Goal: Find specific page/section: Find specific page/section

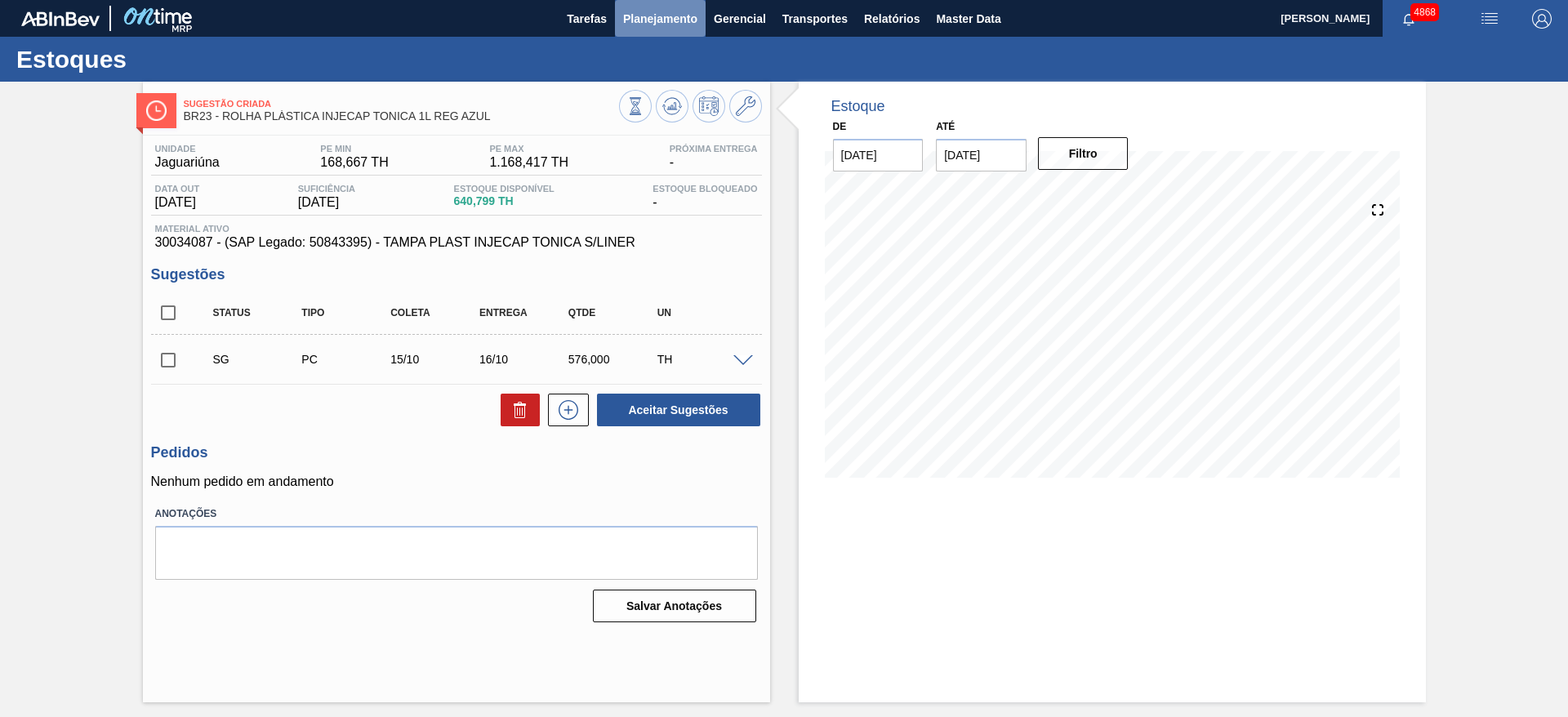
click at [659, 5] on button "Planejamento" at bounding box center [660, 18] width 90 height 37
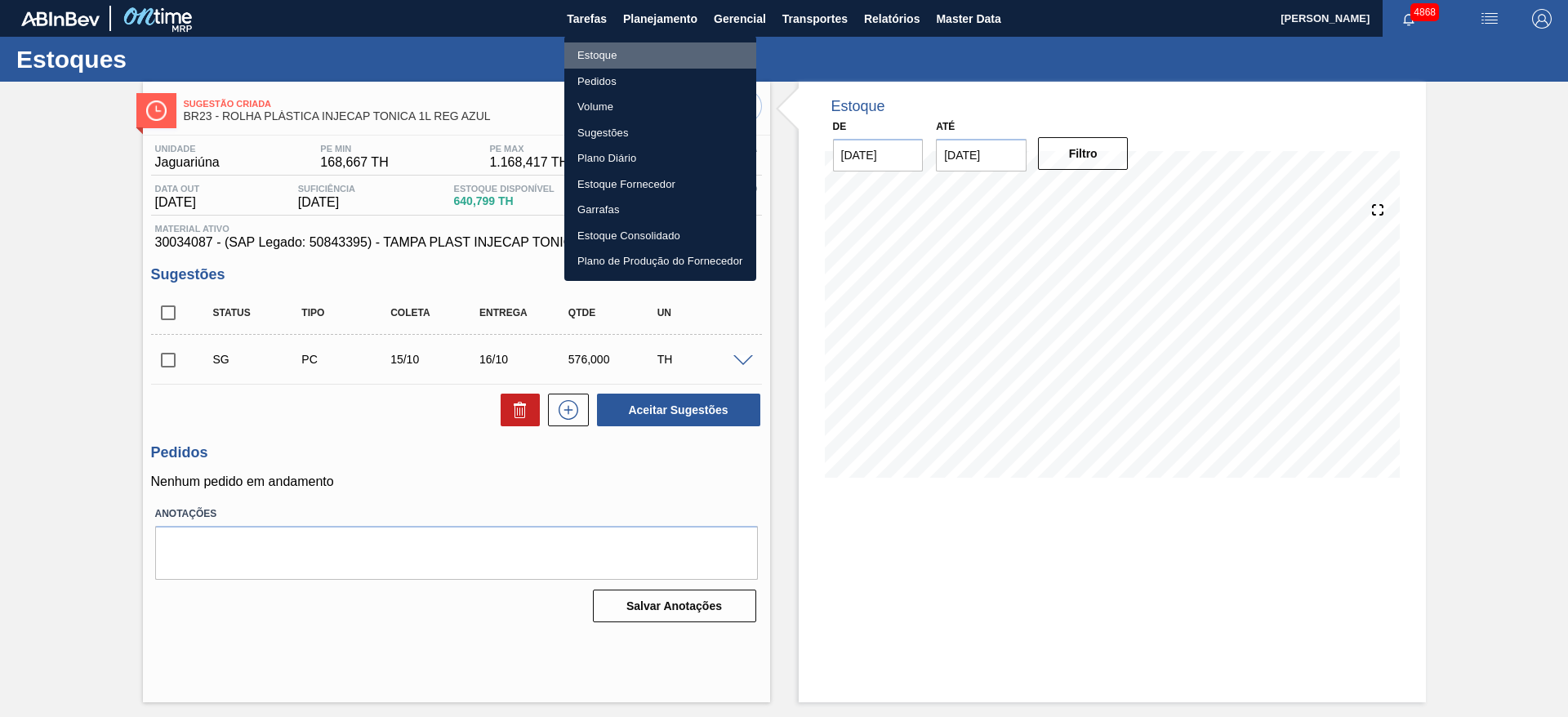
click at [665, 61] on li "Estoque" at bounding box center [659, 55] width 192 height 26
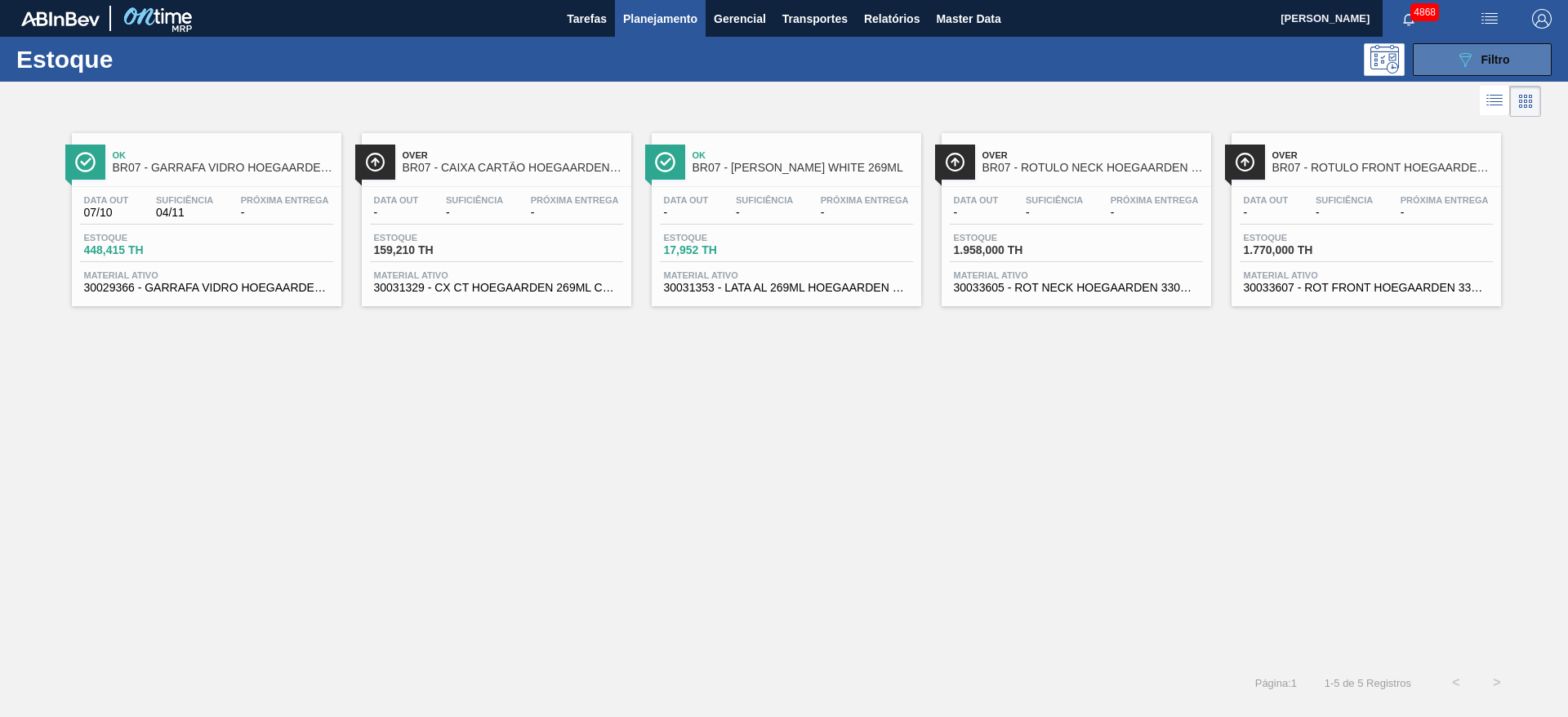
drag, startPoint x: 1465, startPoint y: 66, endPoint x: 1460, endPoint y: 72, distance: 7.8
click at [1463, 66] on icon "089F7B8B-B2A5-4AFE-B5C0-19BA573D28AC" at bounding box center [1465, 59] width 20 height 20
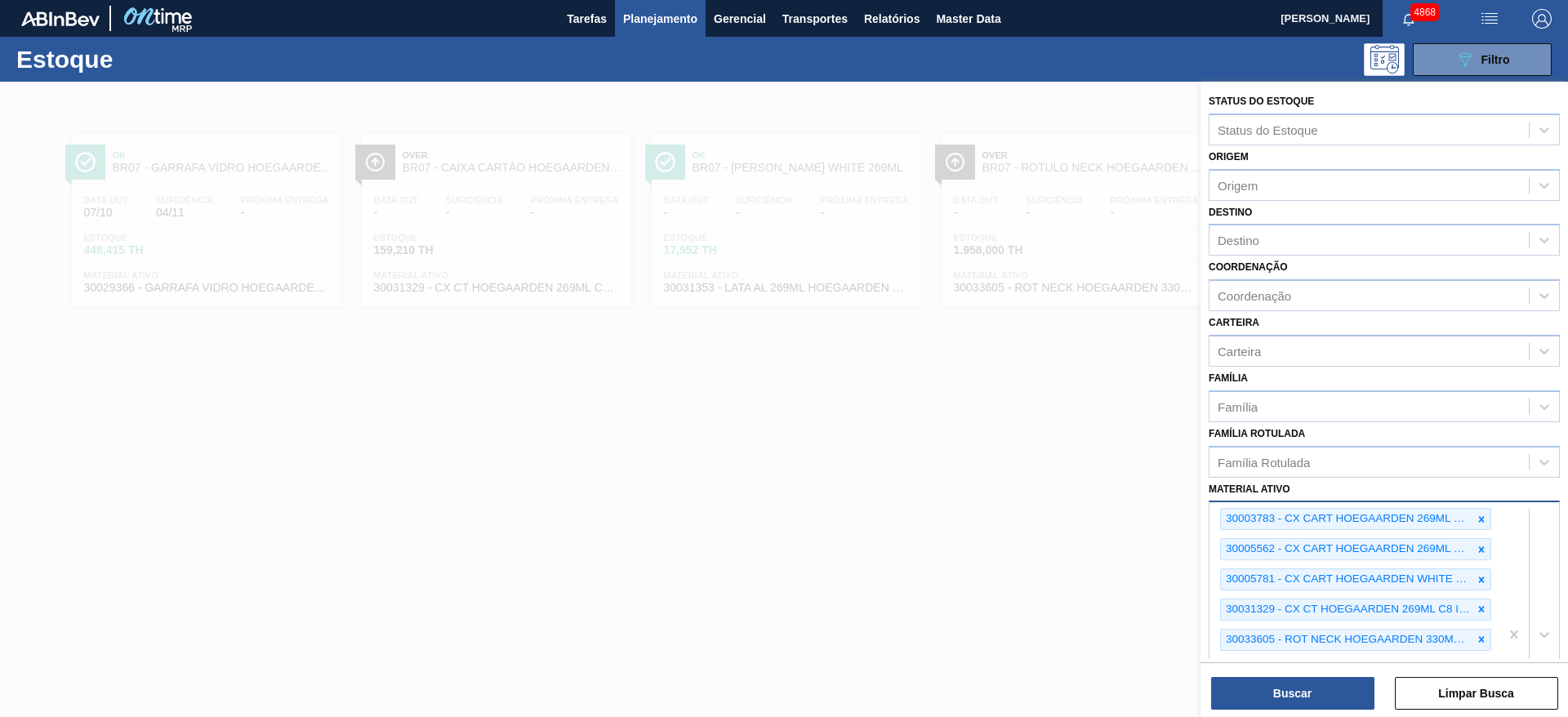
scroll to position [298, 0]
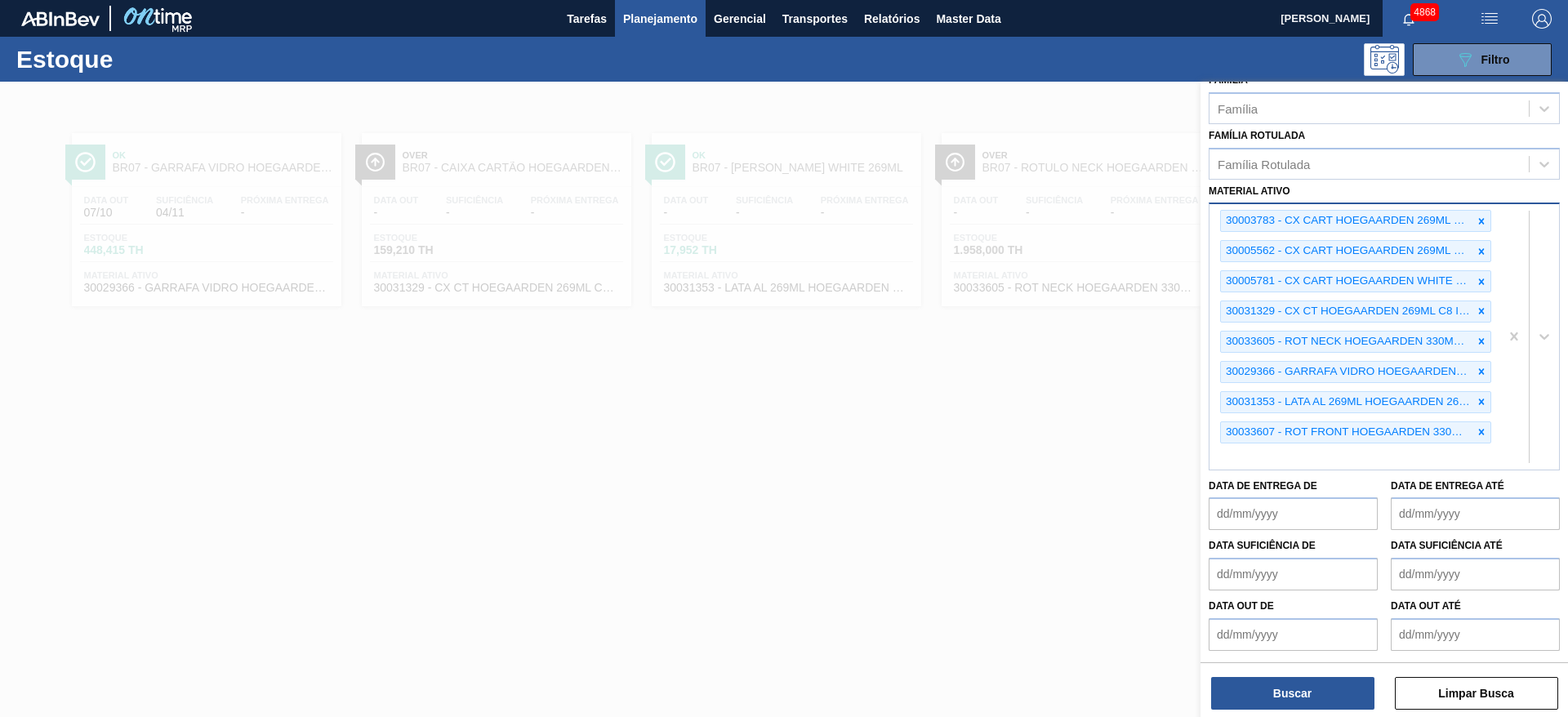
click at [1513, 469] on div "30003783 - CX CART HOEGAARDEN 269ML C8 NIV22 30005562 - CX CART HOEGAARDEN 269M…" at bounding box center [1385, 335] width 351 height 267
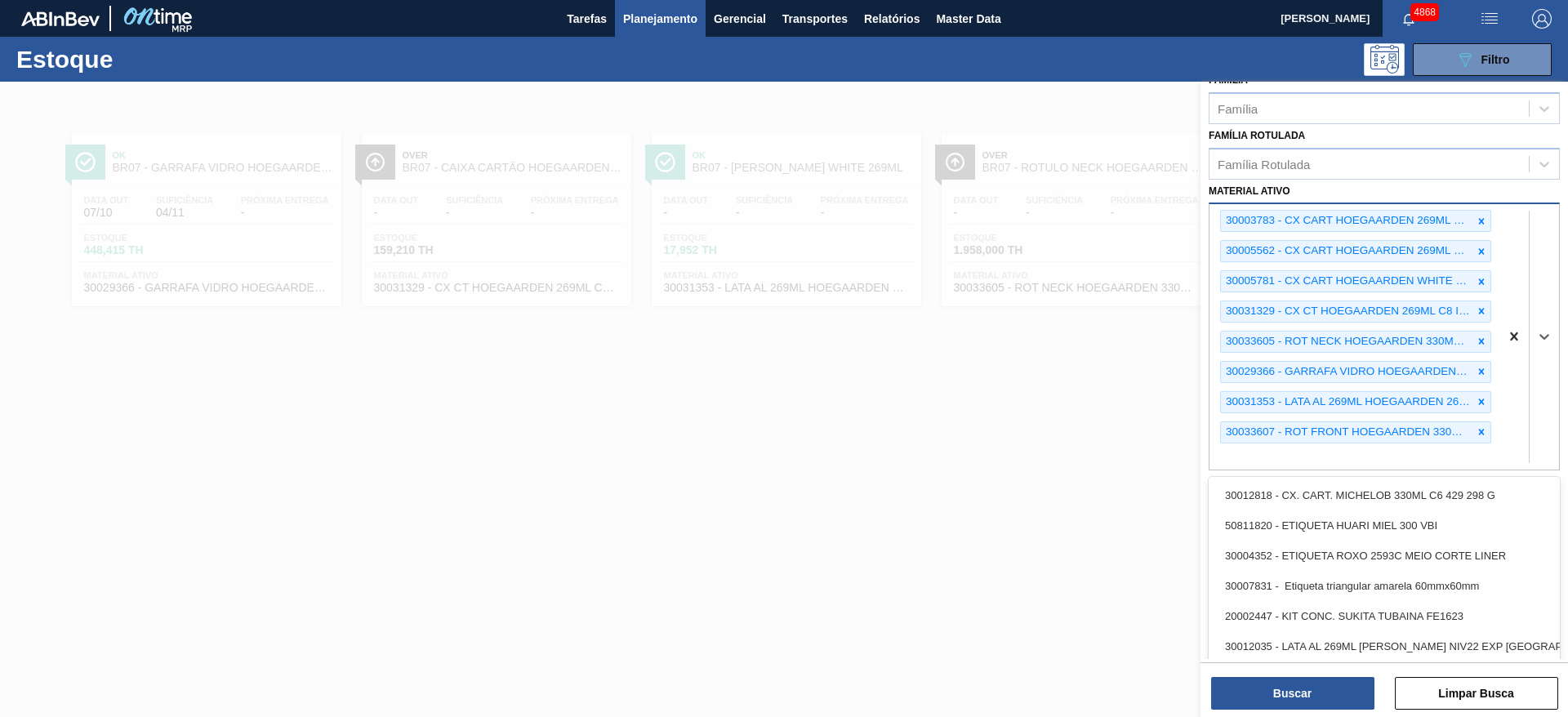
scroll to position [63, 0]
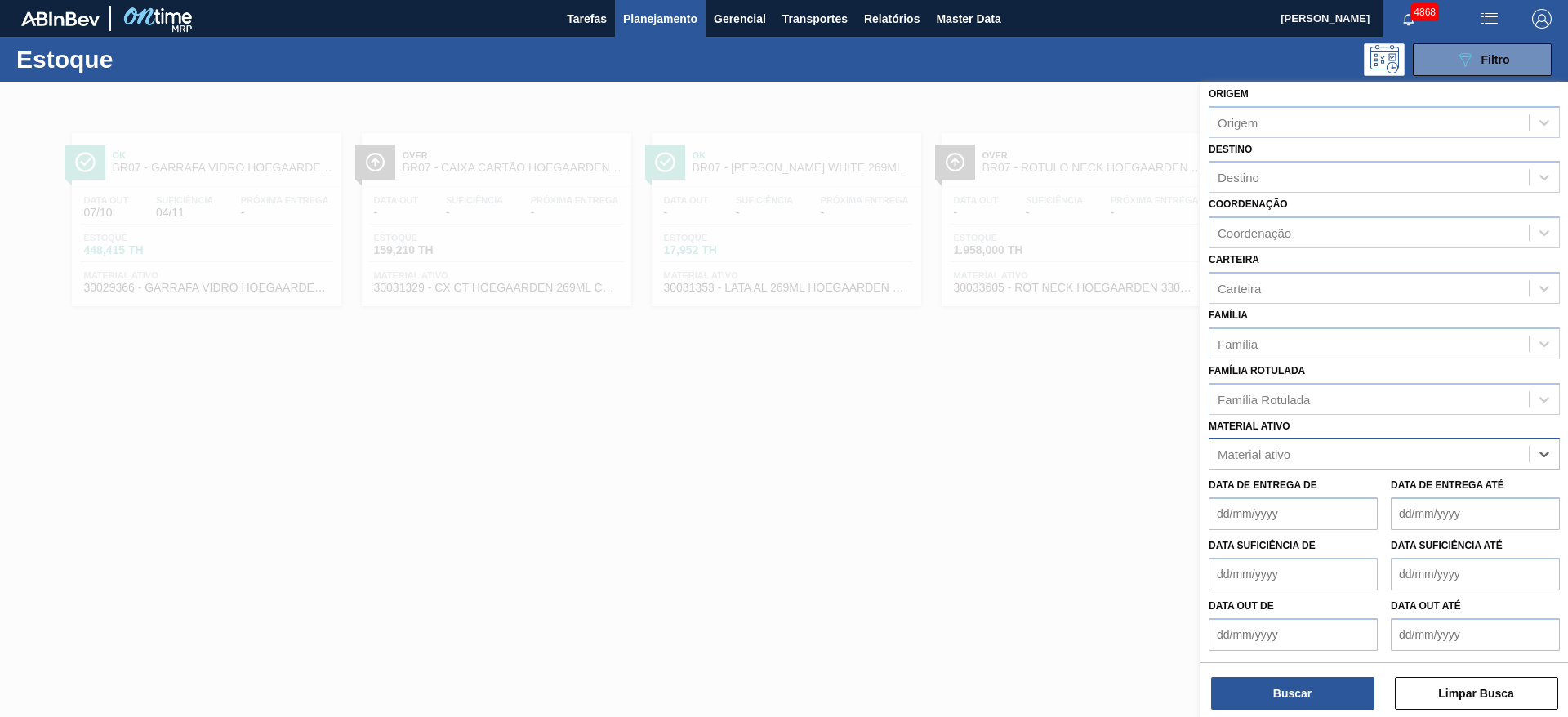
click at [647, 29] on button "Planejamento" at bounding box center [660, 18] width 90 height 37
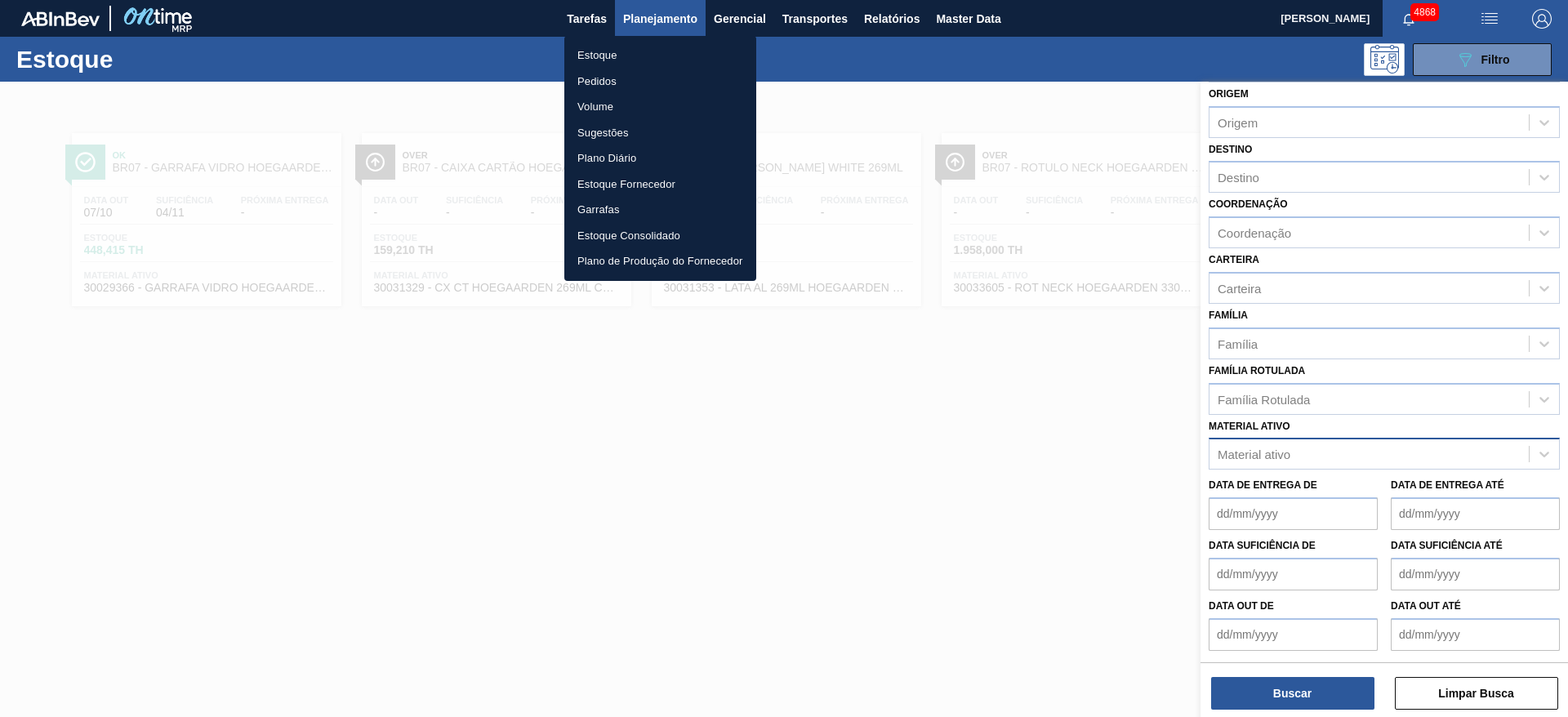
click at [633, 74] on li "Pedidos" at bounding box center [659, 81] width 192 height 26
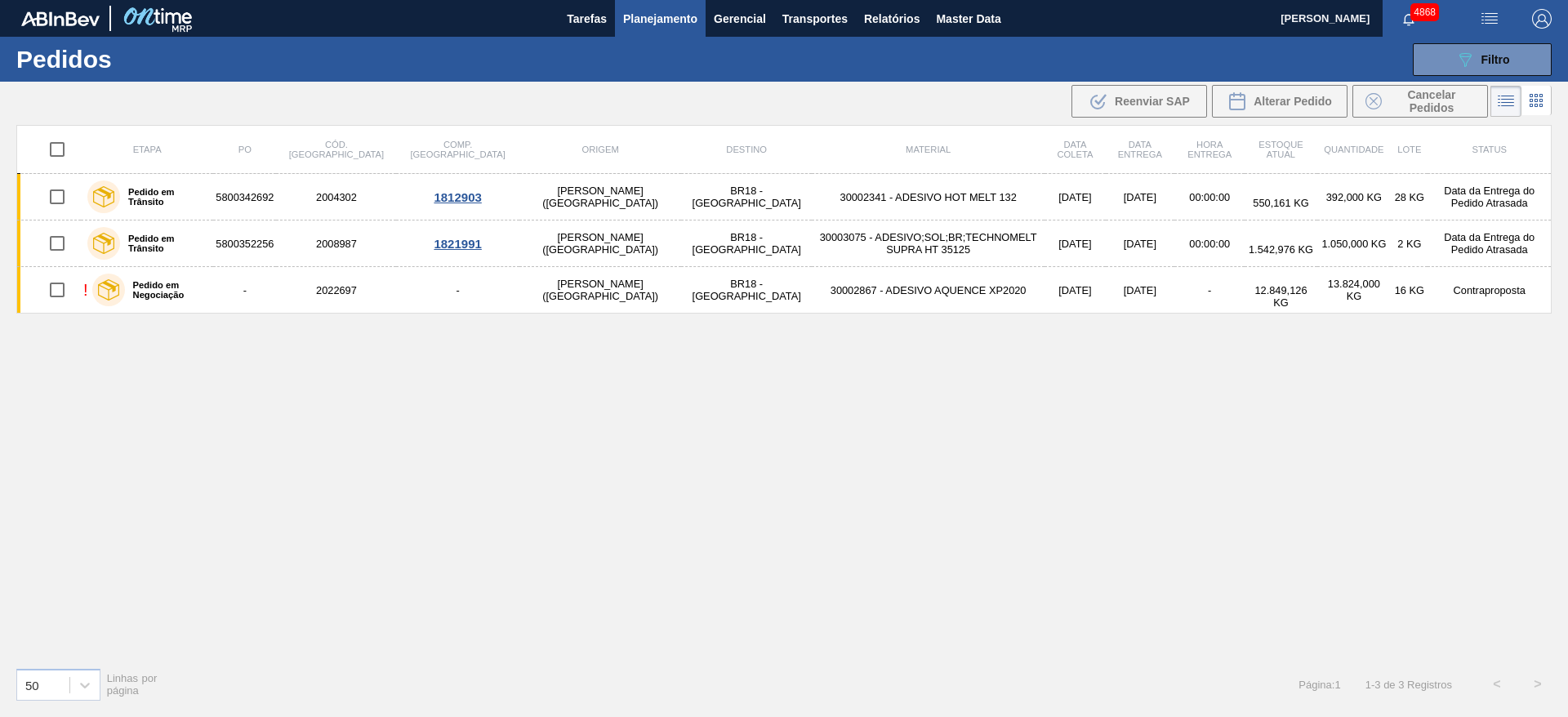
click at [1452, 7] on main "Tarefas Planejamento Gerencial Transportes Relatórios Master Data [PERSON_NAME]…" at bounding box center [784, 358] width 1568 height 717
click at [1463, 49] on icon "089F7B8B-B2A5-4AFE-B5C0-19BA573D28AC" at bounding box center [1465, 59] width 20 height 20
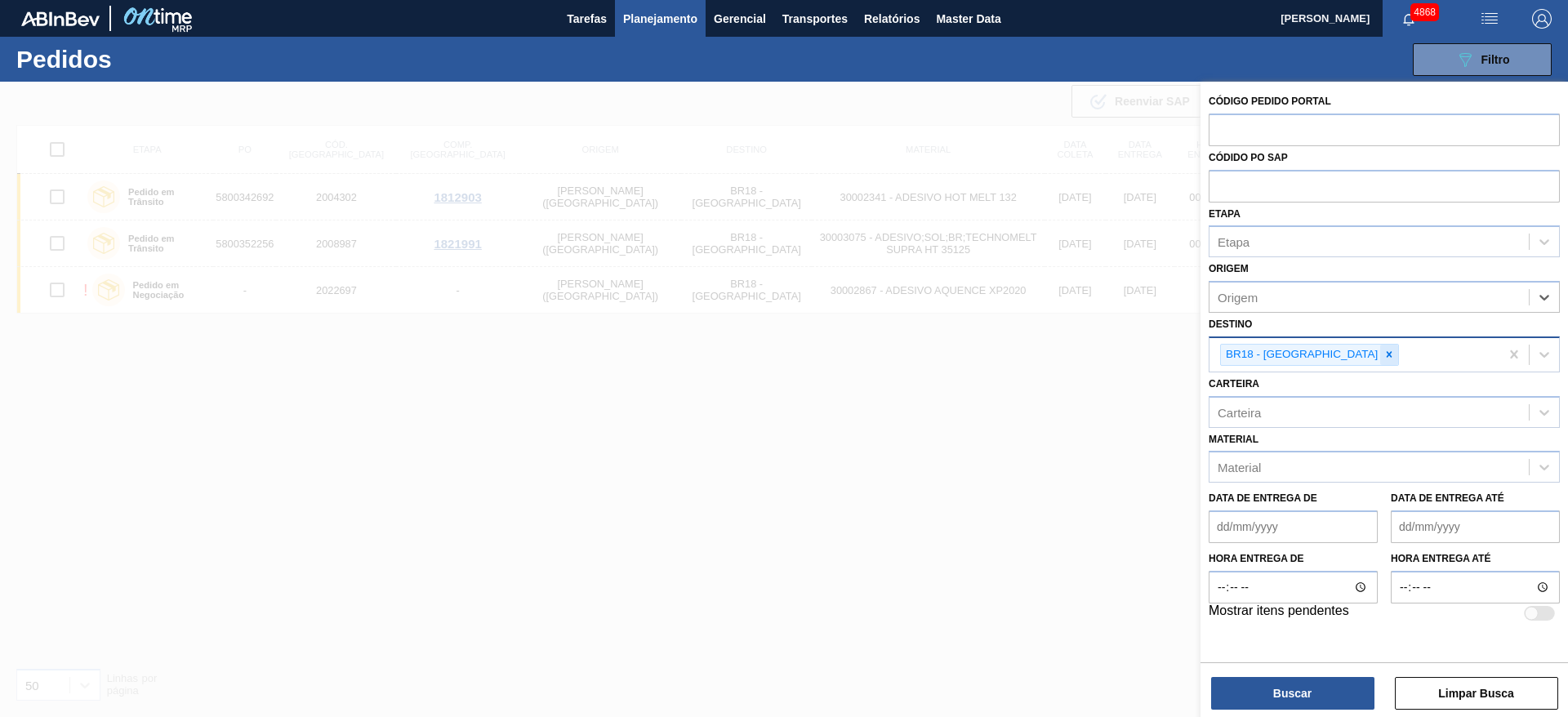
click at [1386, 352] on icon at bounding box center [1389, 355] width 6 height 6
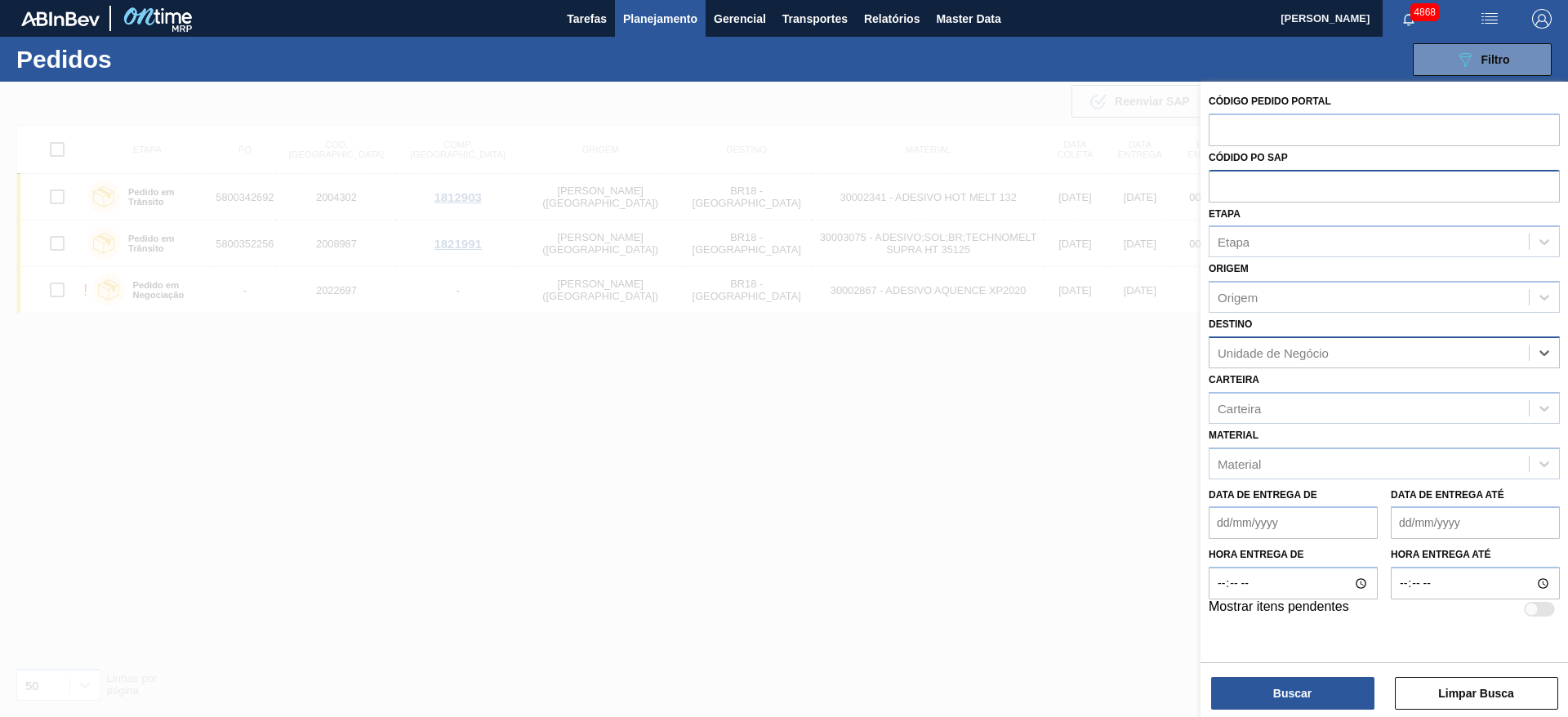
click at [1258, 189] on input "text" at bounding box center [1385, 185] width 351 height 31
paste input "5800359269"
type input "5800359269"
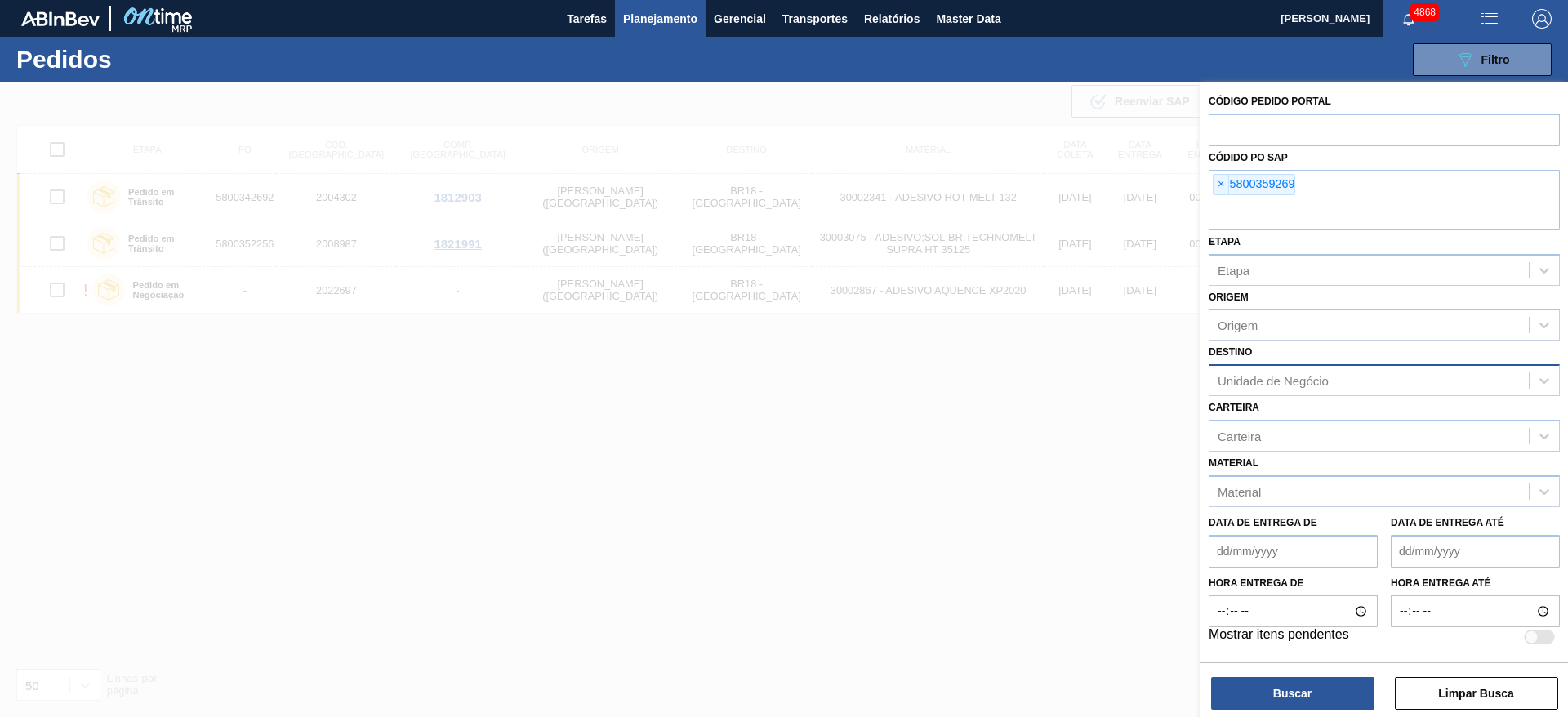
drag, startPoint x: 1270, startPoint y: 683, endPoint x: 1257, endPoint y: 666, distance: 21.4
click at [1267, 675] on div "Buscar Limpar Busca" at bounding box center [1384, 685] width 368 height 46
click at [1287, 697] on button "Buscar" at bounding box center [1292, 693] width 163 height 32
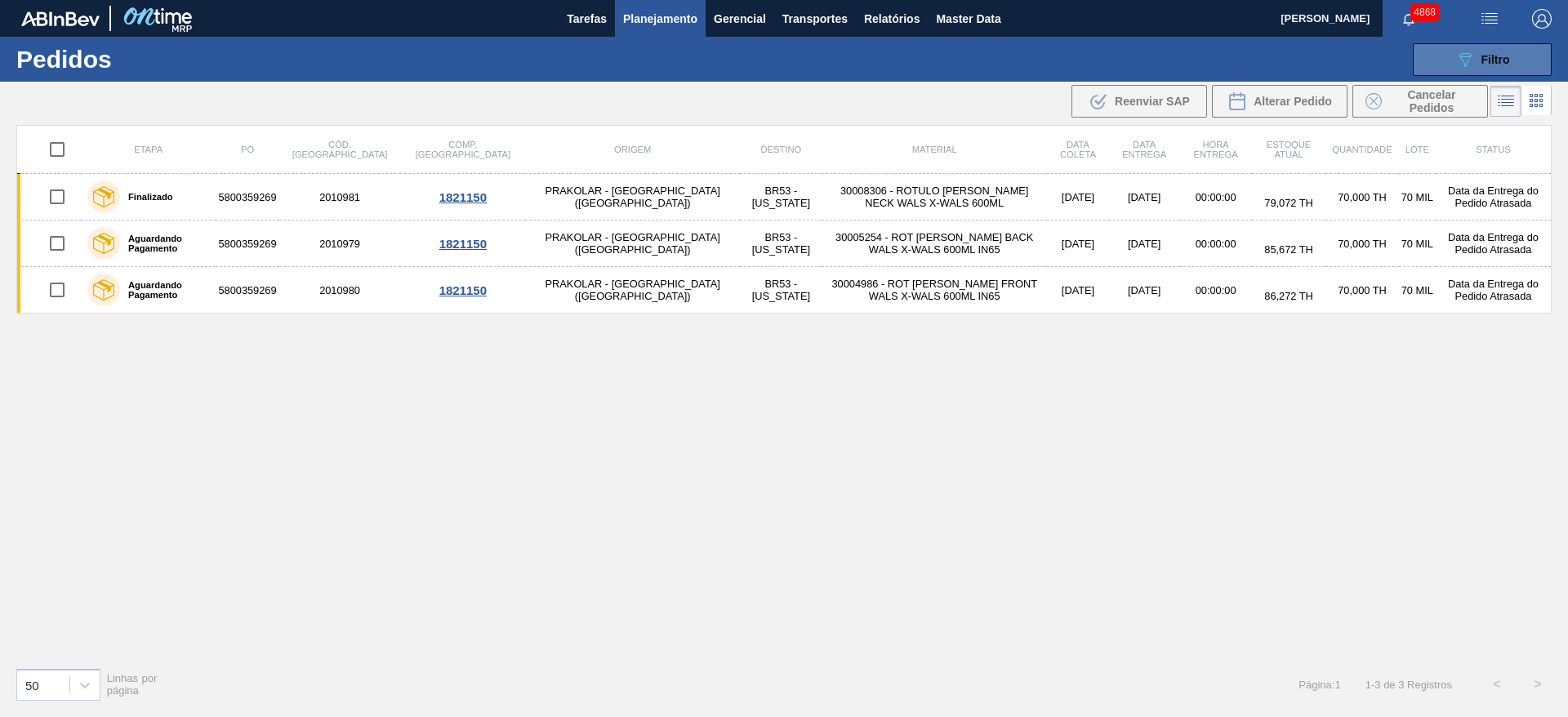
click at [1511, 59] on button "089F7B8B-B2A5-4AFE-B5C0-19BA573D28AC Filtro" at bounding box center [1482, 60] width 139 height 32
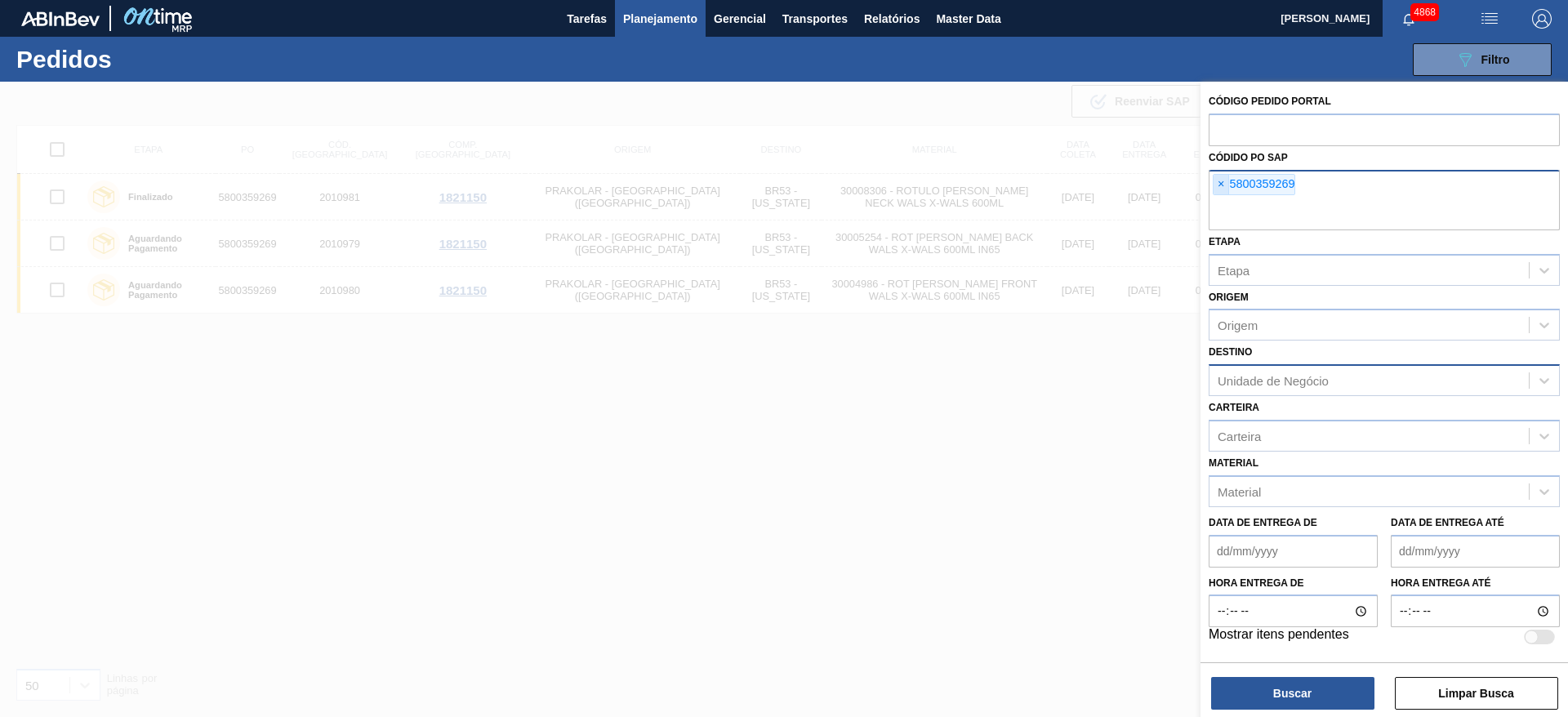
click at [1220, 185] on span "×" at bounding box center [1222, 184] width 15 height 20
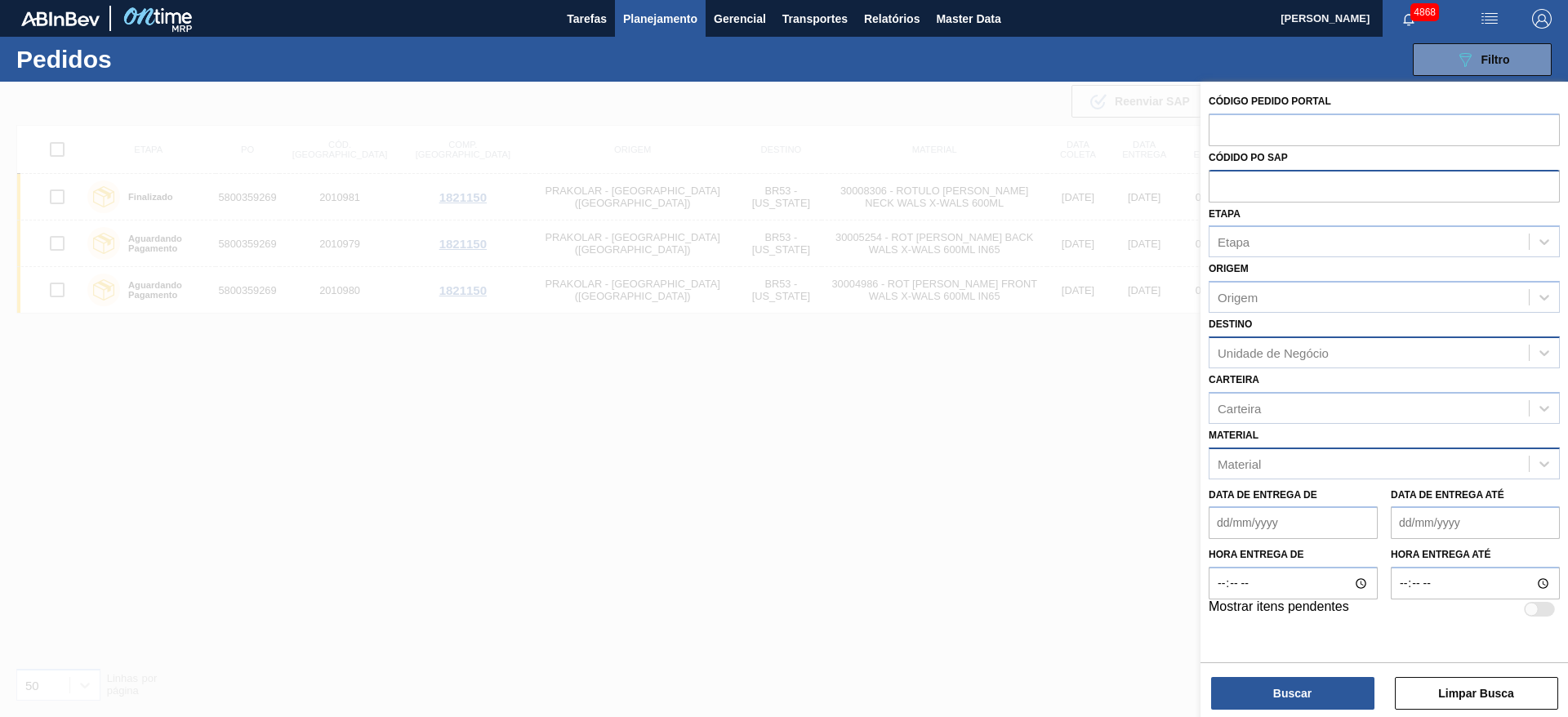
click at [1233, 454] on div "Material" at bounding box center [1369, 463] width 319 height 24
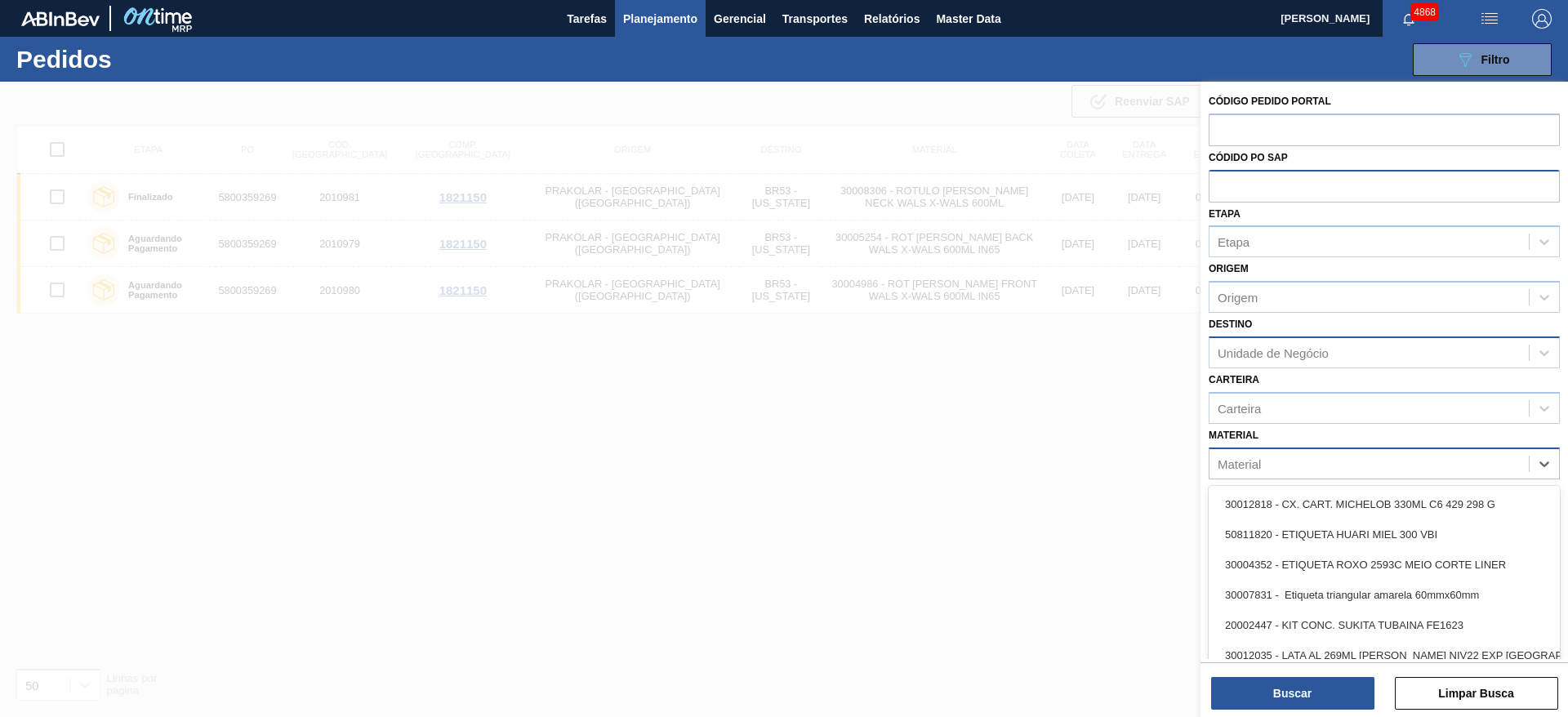
paste input "30009579"
type input "30009579"
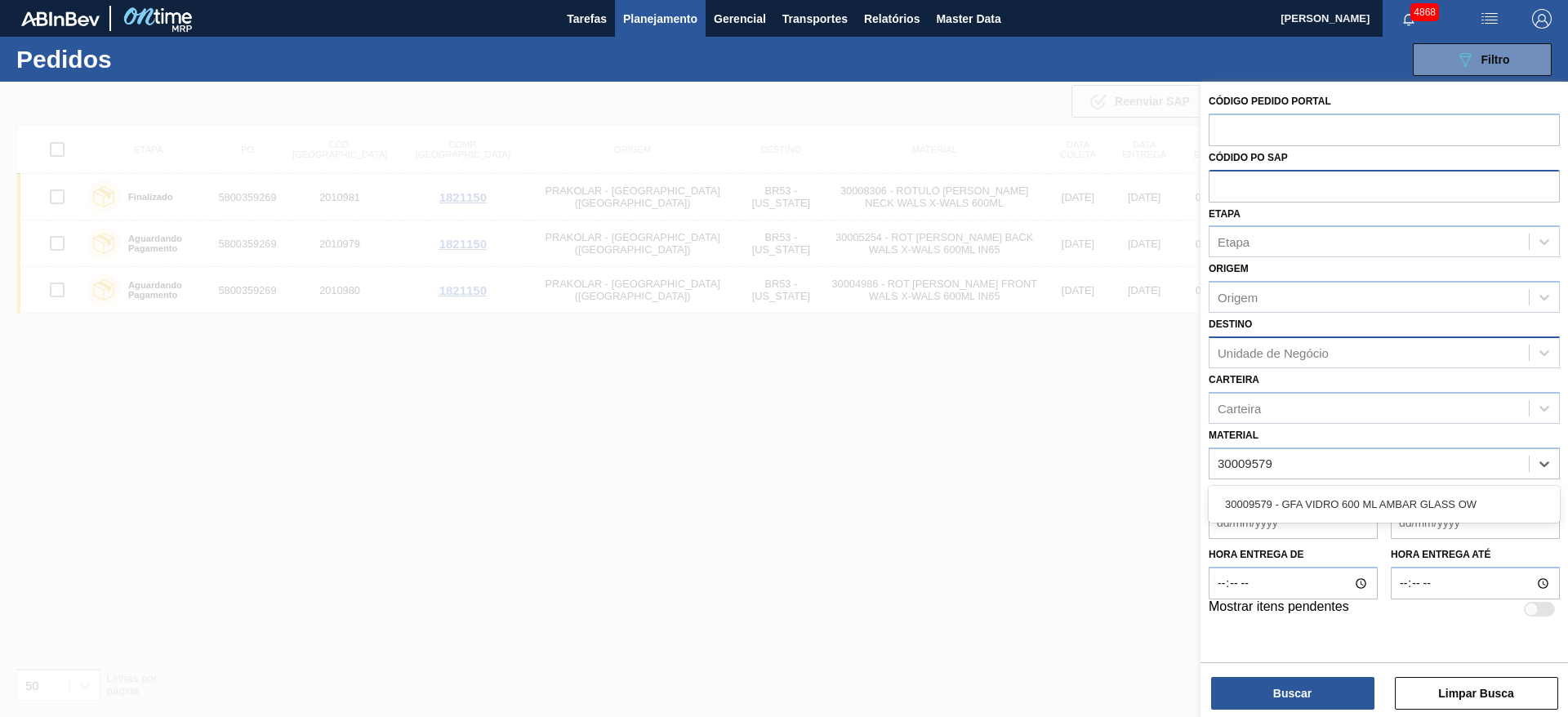
drag, startPoint x: 1310, startPoint y: 499, endPoint x: 1321, endPoint y: 536, distance: 38.6
click at [1310, 499] on div "30009579 - GFA VIDRO 600 ML AMBAR GLASS OW" at bounding box center [1385, 503] width 351 height 30
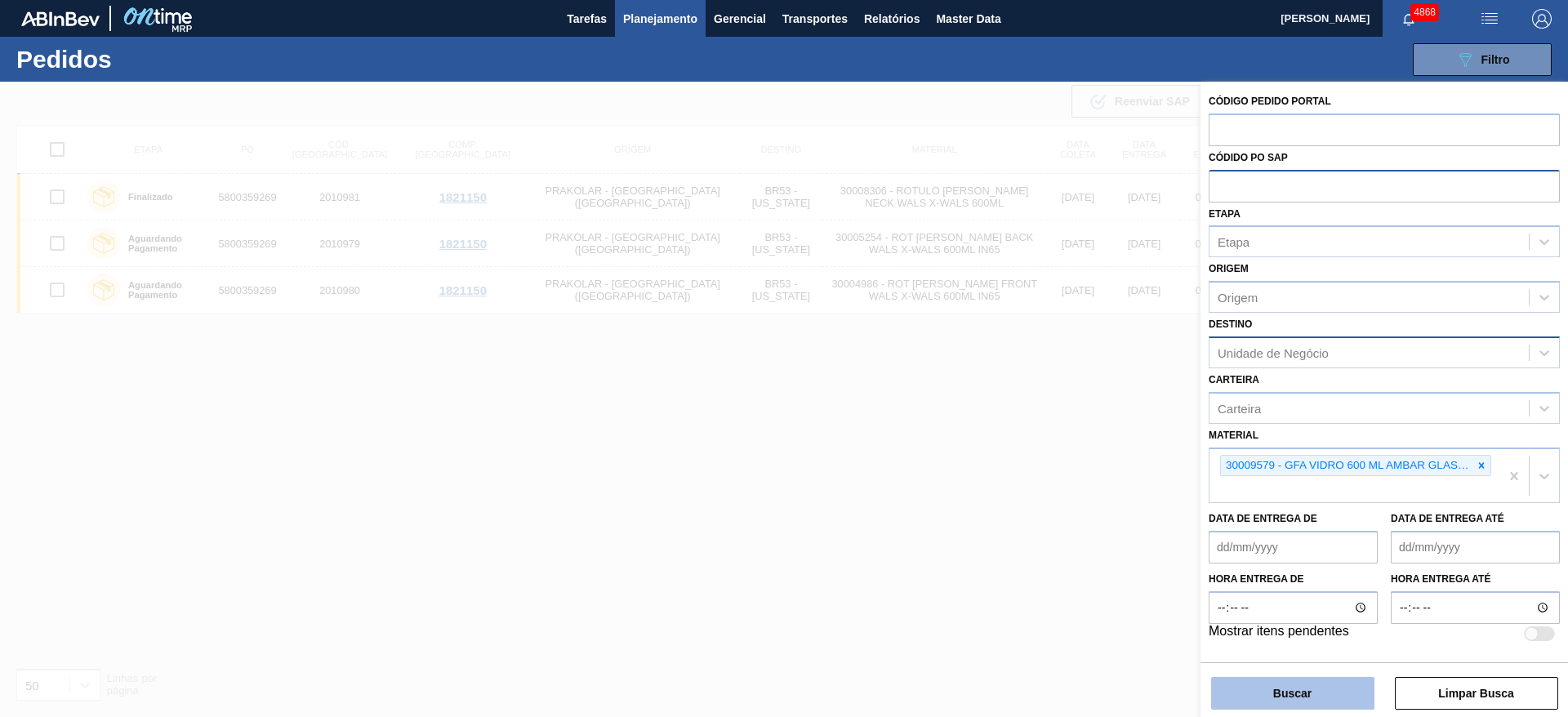
click at [1309, 679] on button "Buscar" at bounding box center [1292, 693] width 163 height 32
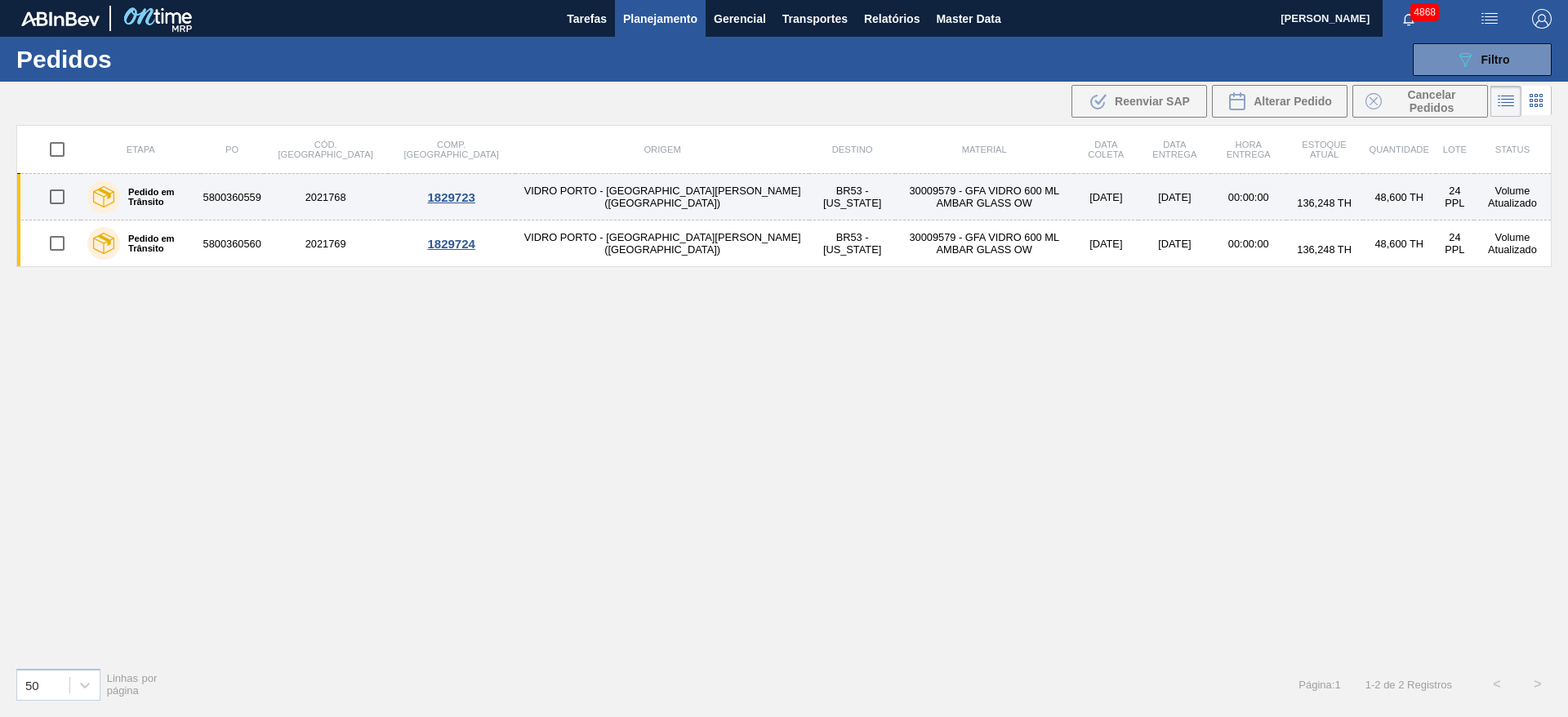
click at [529, 205] on td "VIDRO PORTO - [GEOGRAPHIC_DATA][PERSON_NAME] ([GEOGRAPHIC_DATA])" at bounding box center [663, 197] width 295 height 47
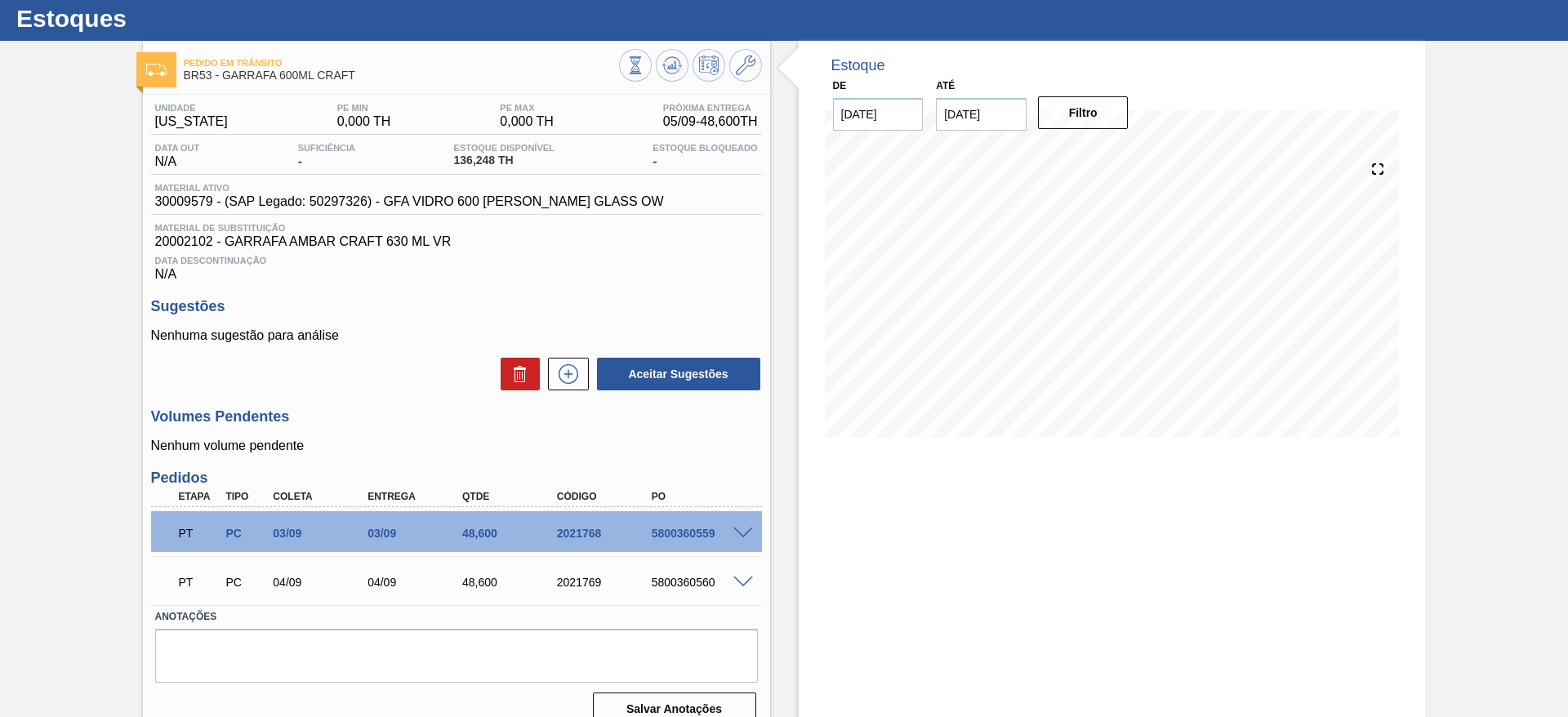
scroll to position [63, 0]
